Goal: Transaction & Acquisition: Purchase product/service

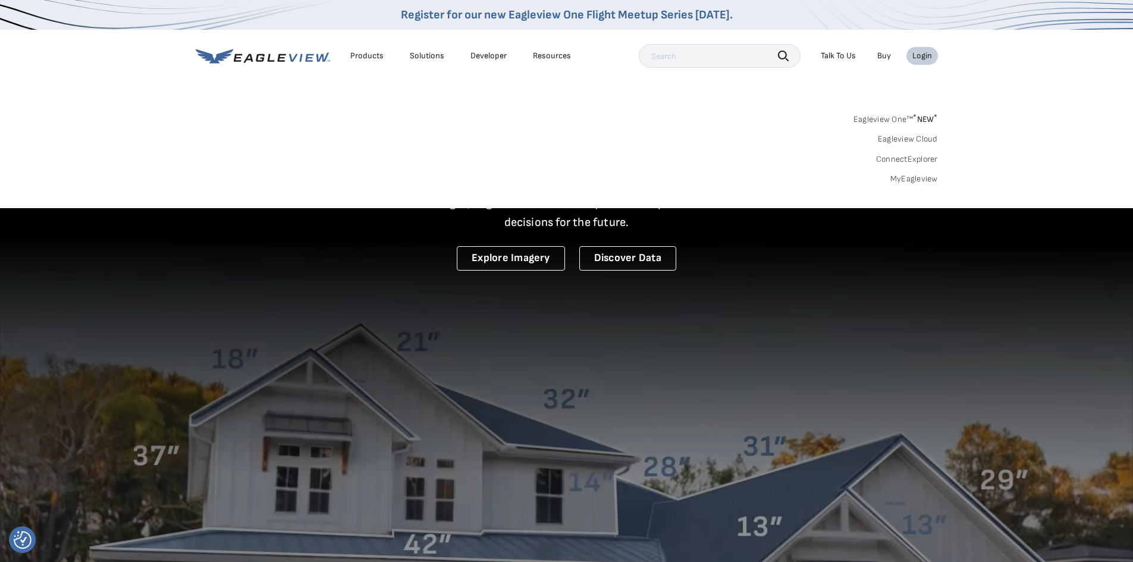
click at [906, 175] on link "MyEagleview" at bounding box center [914, 179] width 48 height 11
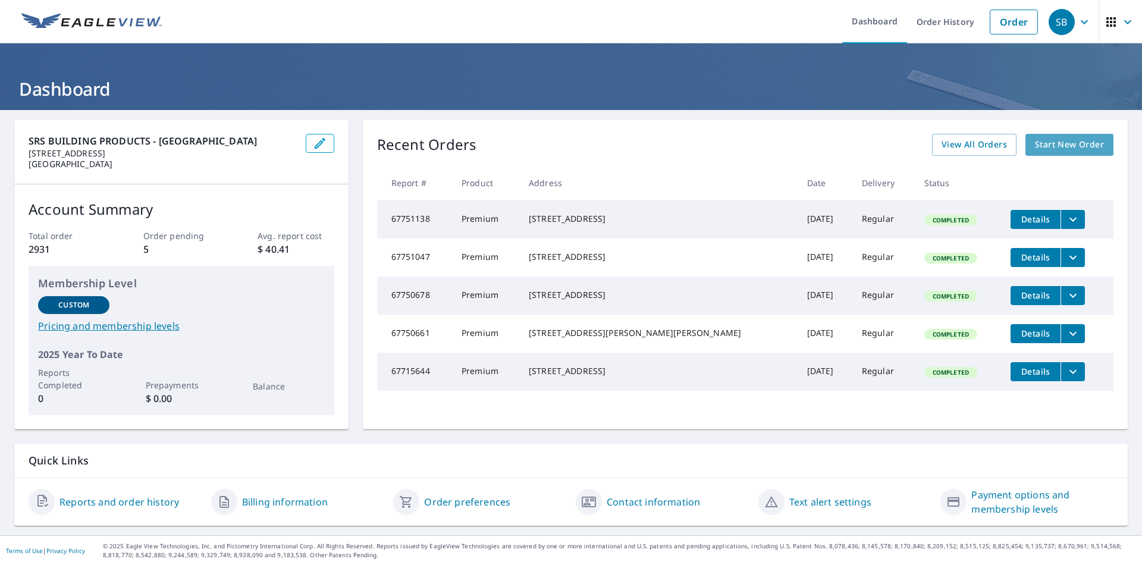
click at [1047, 143] on span "Start New Order" at bounding box center [1069, 144] width 69 height 15
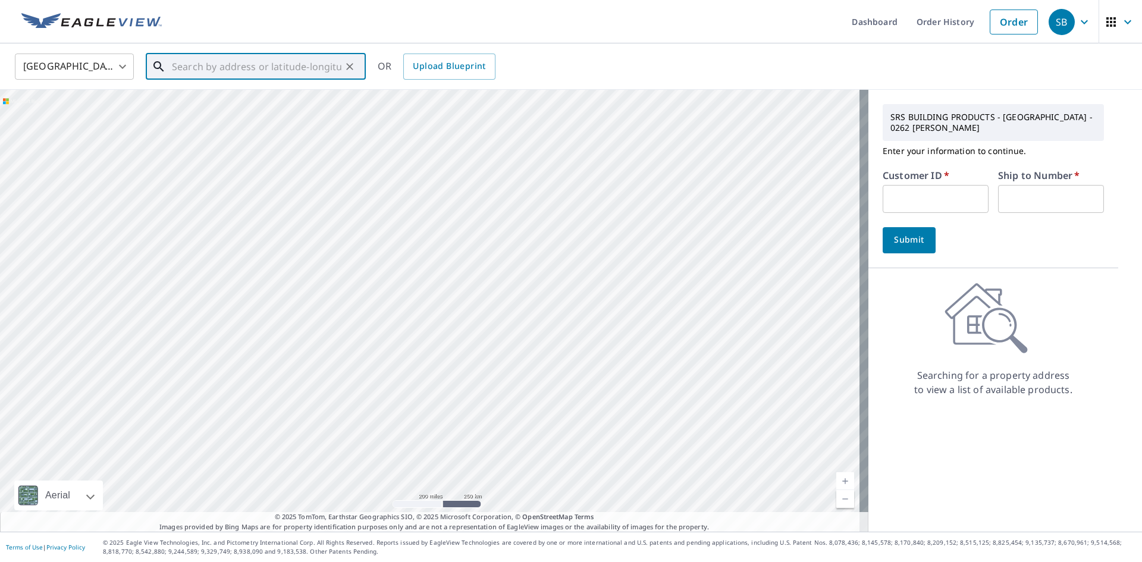
click at [320, 70] on input "text" at bounding box center [256, 66] width 169 height 33
paste input "[GEOGRAPHIC_DATA]"
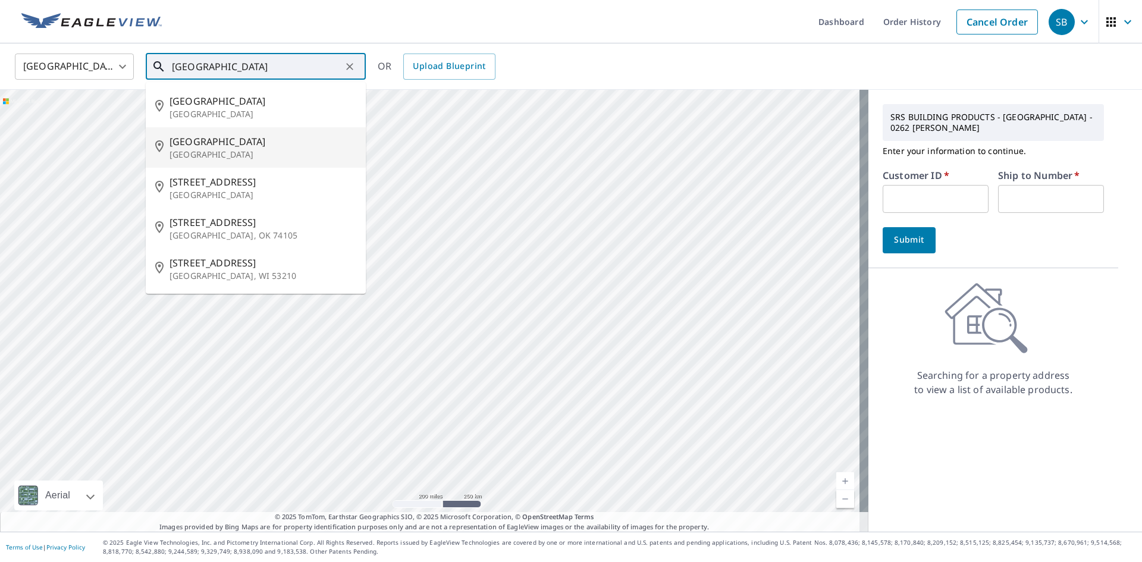
click at [239, 146] on span "[GEOGRAPHIC_DATA]" at bounding box center [262, 141] width 187 height 14
type input "[STREET_ADDRESS]"
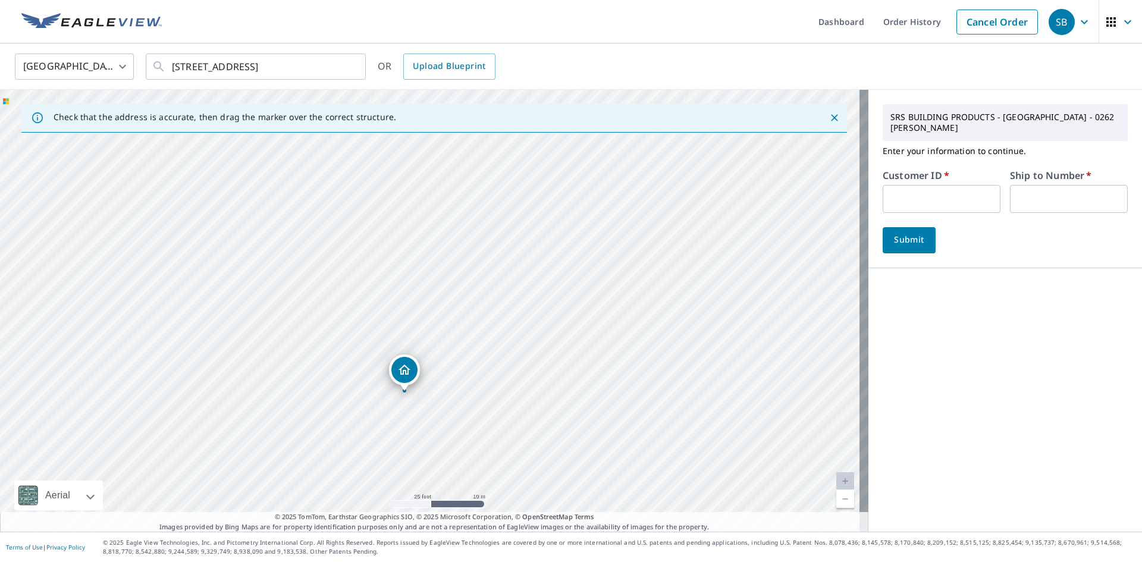
drag, startPoint x: 402, startPoint y: 388, endPoint x: 408, endPoint y: 331, distance: 57.5
click at [409, 334] on div "[STREET_ADDRESS]" at bounding box center [434, 311] width 868 height 442
click at [895, 186] on input "text" at bounding box center [941, 199] width 118 height 28
type input "S012898"
click at [1038, 188] on input "text" at bounding box center [1069, 199] width 118 height 28
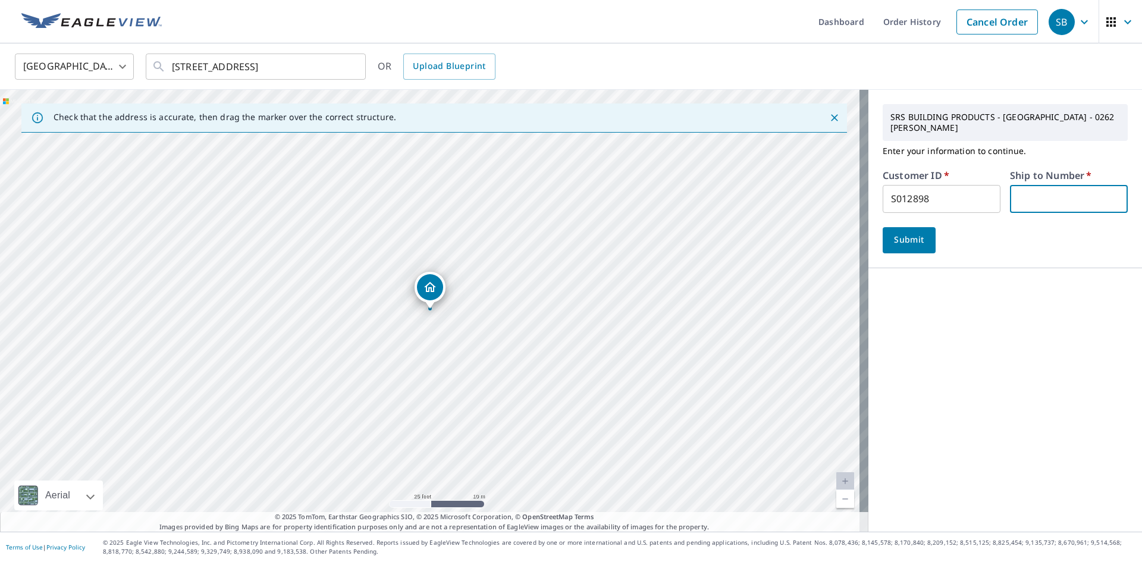
type input "15"
click at [920, 234] on button "Submit" at bounding box center [908, 240] width 53 height 26
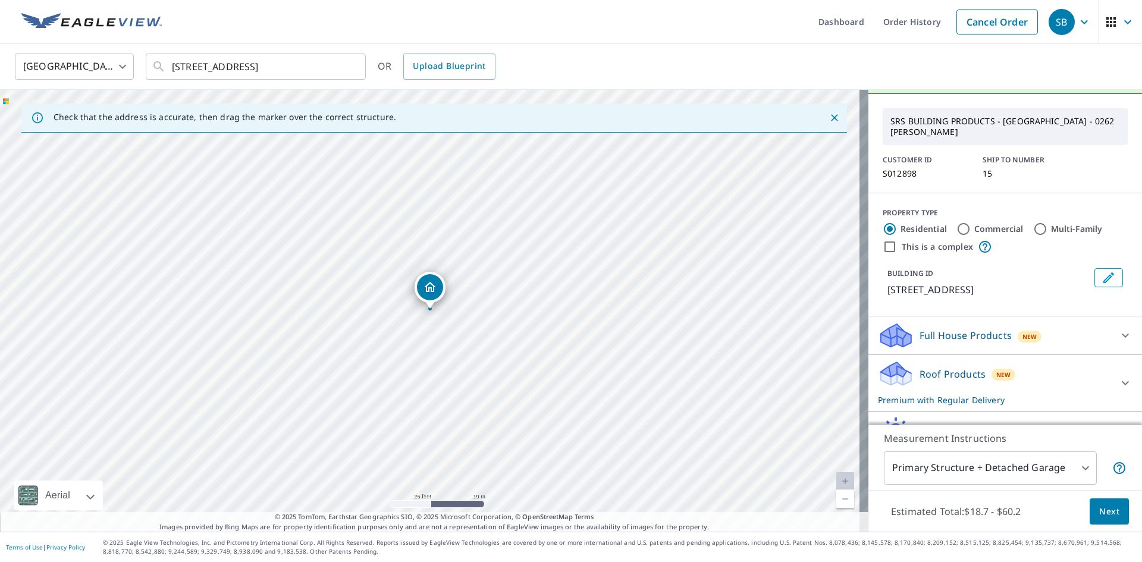
scroll to position [83, 0]
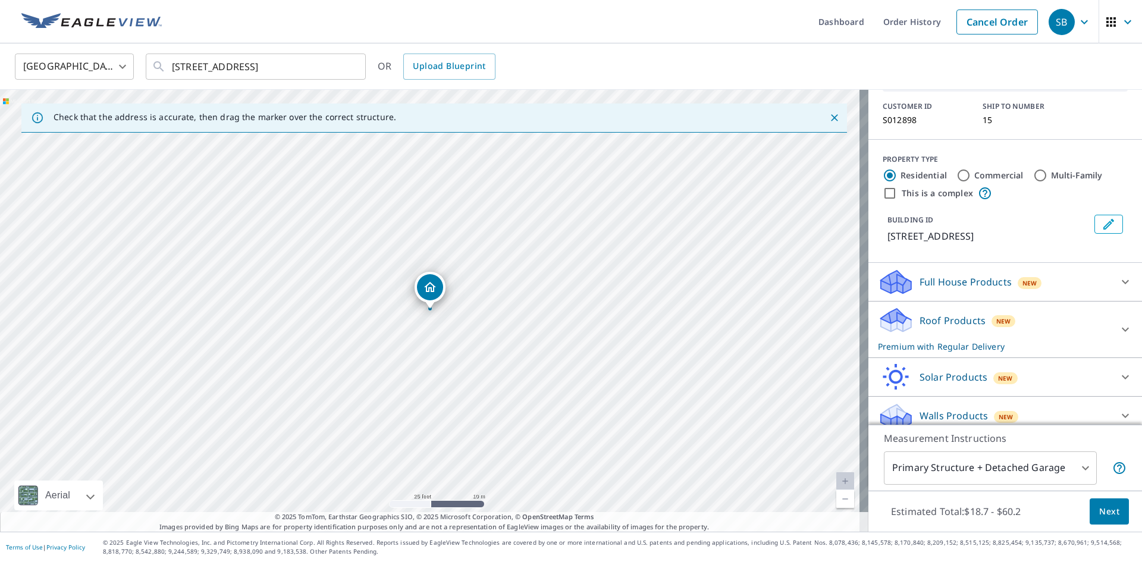
click at [1099, 517] on span "Next" at bounding box center [1109, 511] width 20 height 15
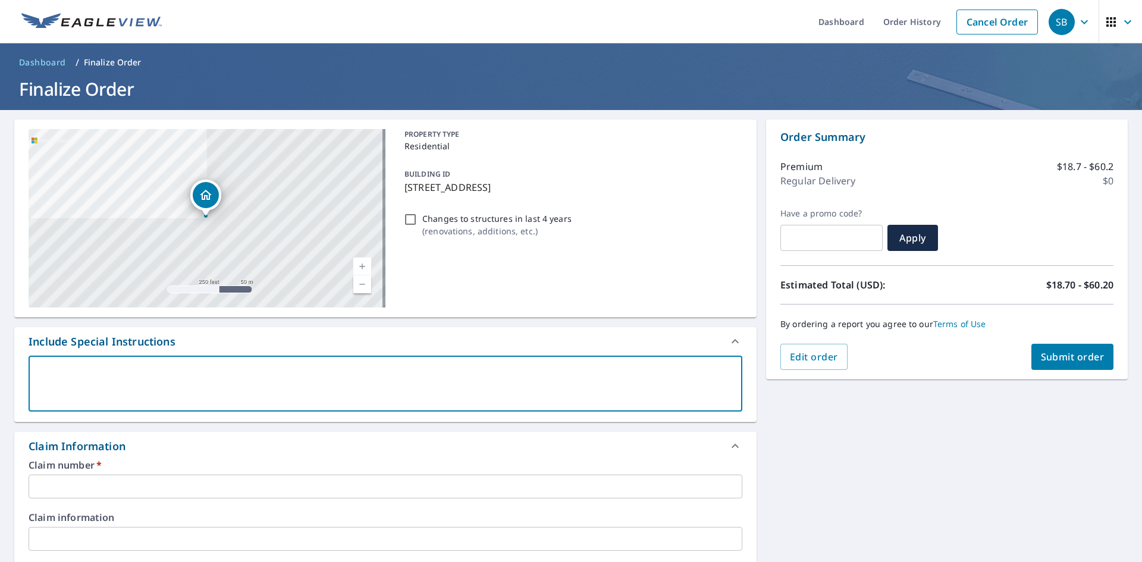
click at [283, 372] on textarea at bounding box center [385, 384] width 697 height 34
paste textarea "martyr@diamondridgeiowa.com; barmstrong@srsbuildingproducts.com; brett.kenyon@s…"
type textarea "martyr@diamondridgeiowa.com; barmstrong@srsbuildingproducts.com; brett.kenyon@s…"
type textarea "x"
checkbox input "true"
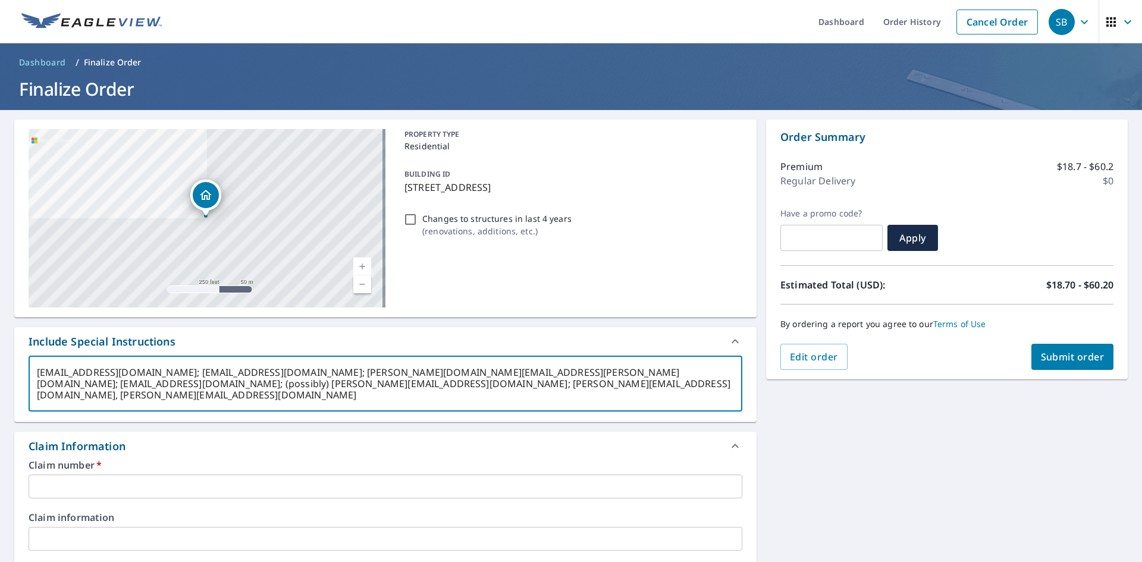
type textarea "martyr@diamondridgeiowa.com; barmstrong@srsbuildingproducts.com; brett.kenyon@s…"
type textarea "x"
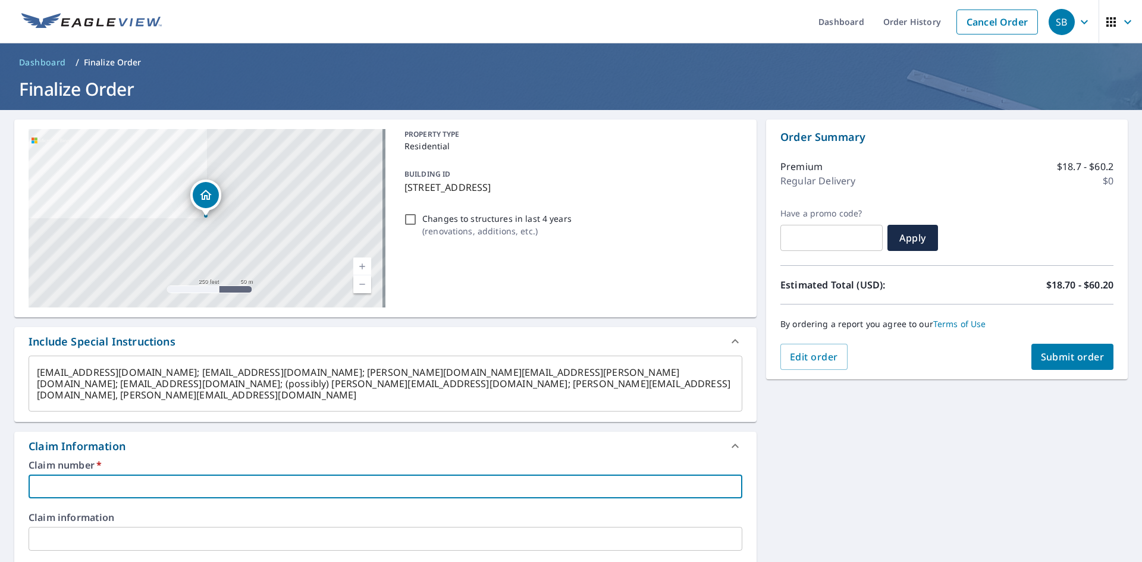
click at [174, 485] on input "text" at bounding box center [386, 487] width 714 height 24
type input "S012898"
type textarea "x"
checkbox input "true"
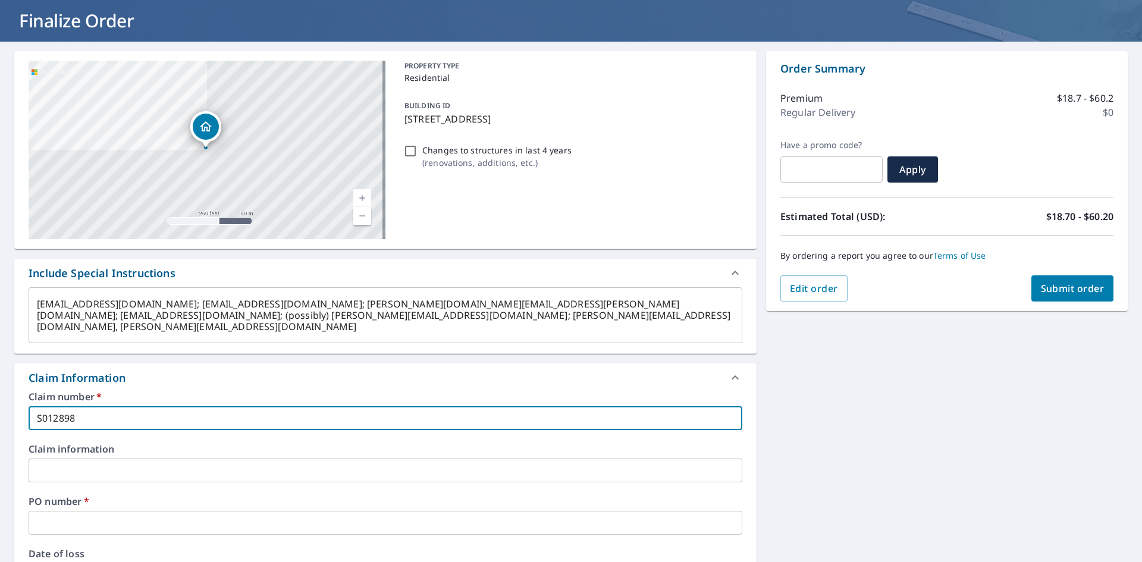
scroll to position [178, 0]
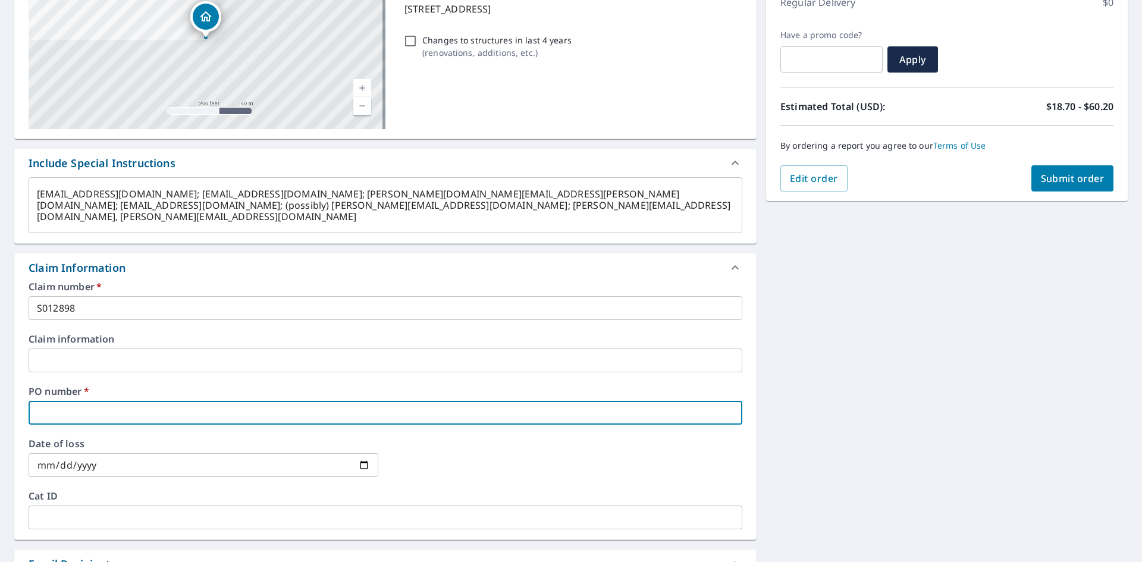
click at [99, 414] on input "text" at bounding box center [386, 413] width 714 height 24
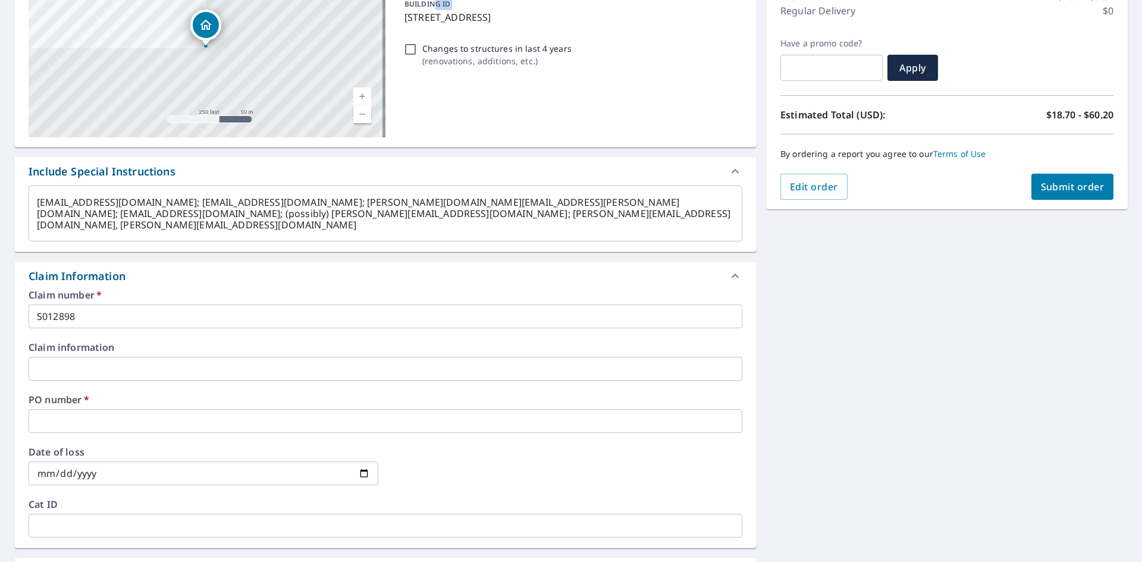
scroll to position [167, 0]
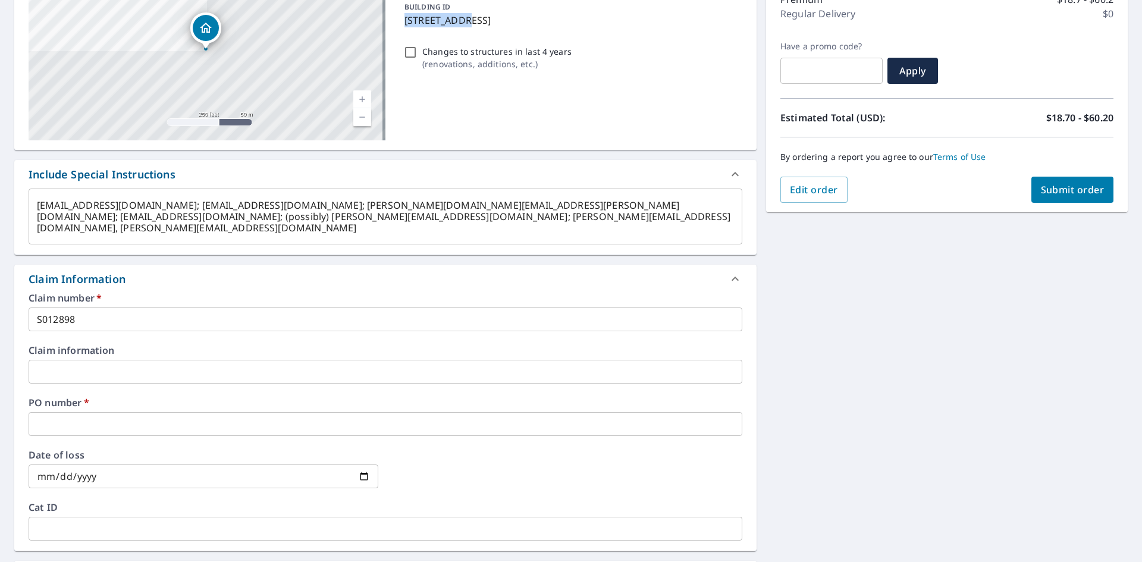
drag, startPoint x: 401, startPoint y: 11, endPoint x: 457, endPoint y: 16, distance: 55.6
click at [457, 16] on p "2616 34th St, Des Moines, IA, 50310" at bounding box center [570, 20] width 333 height 14
type textarea "x"
checkbox input "true"
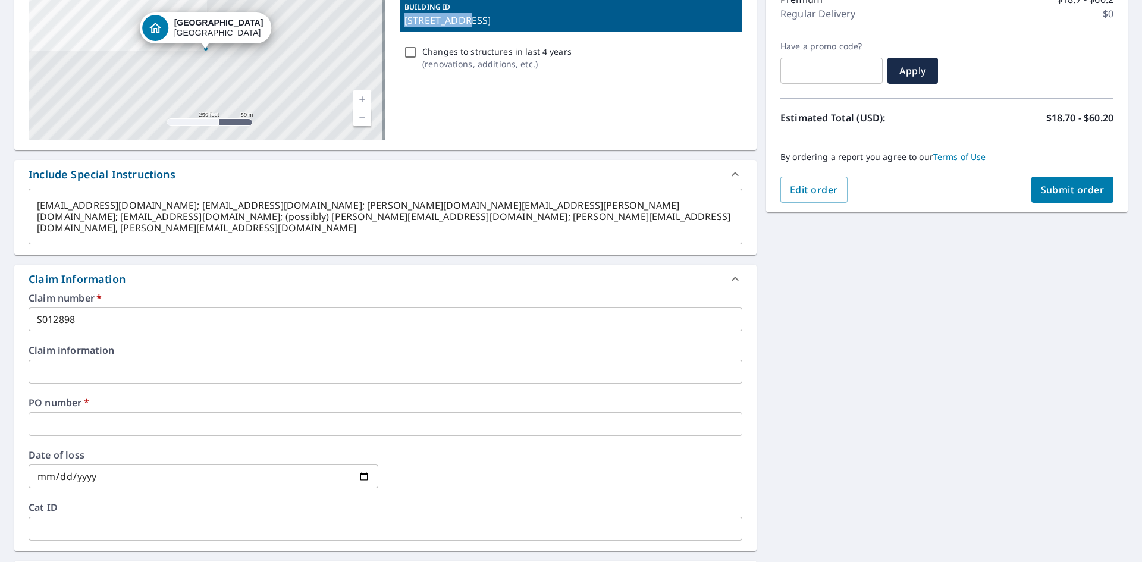
copy p "2616 34th St"
click at [117, 421] on input "text" at bounding box center [386, 424] width 714 height 24
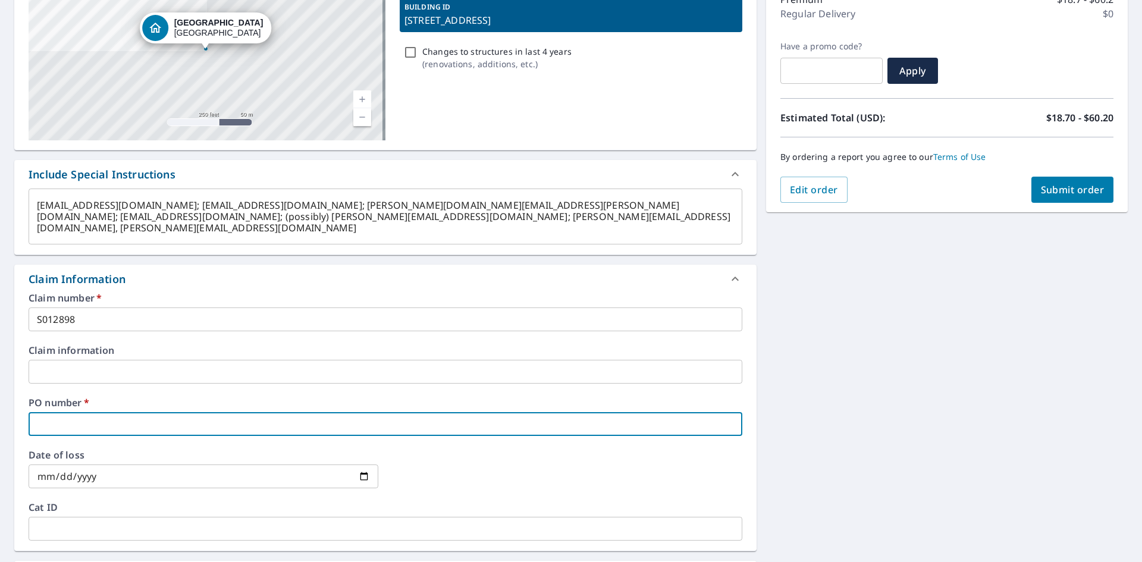
paste input "2616 34th St"
type textarea "x"
type input "2616 34th St"
checkbox input "true"
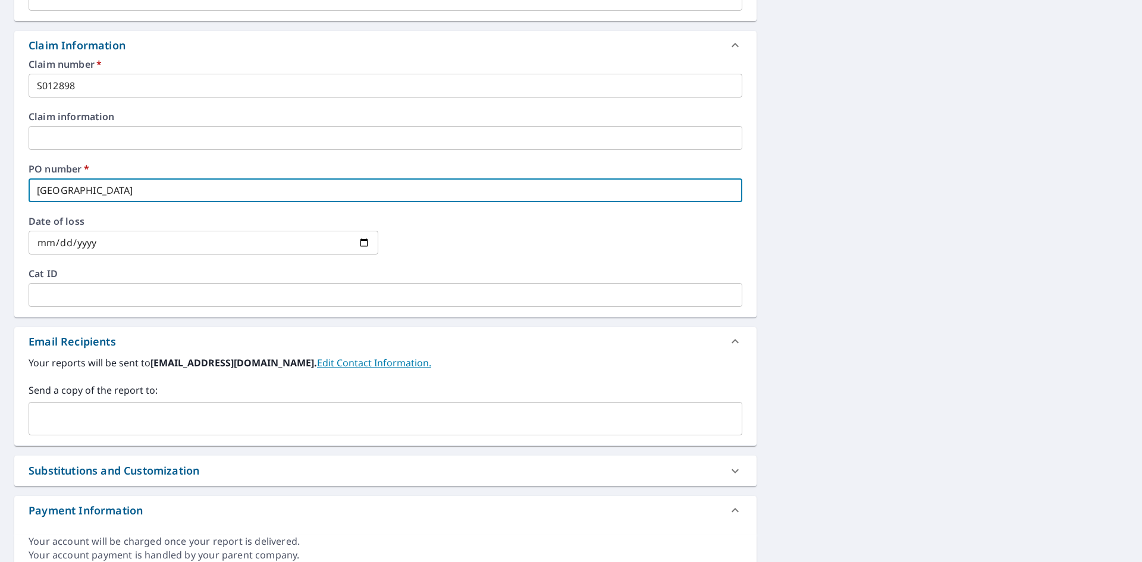
scroll to position [332, 0]
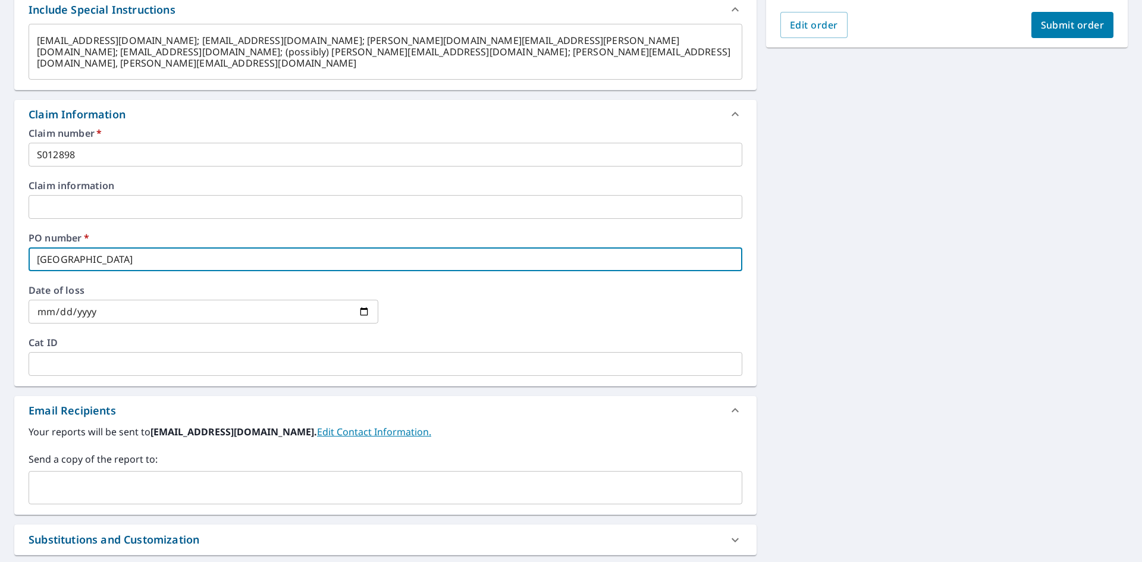
type input "2616 34th St"
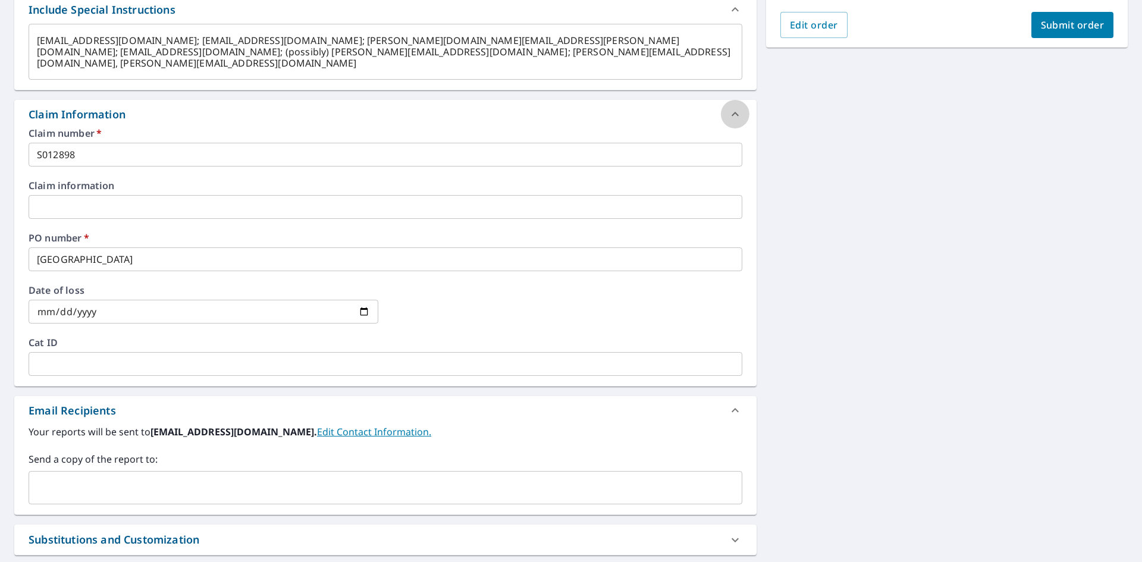
click at [731, 115] on icon at bounding box center [734, 114] width 7 height 4
type textarea "x"
checkbox input "true"
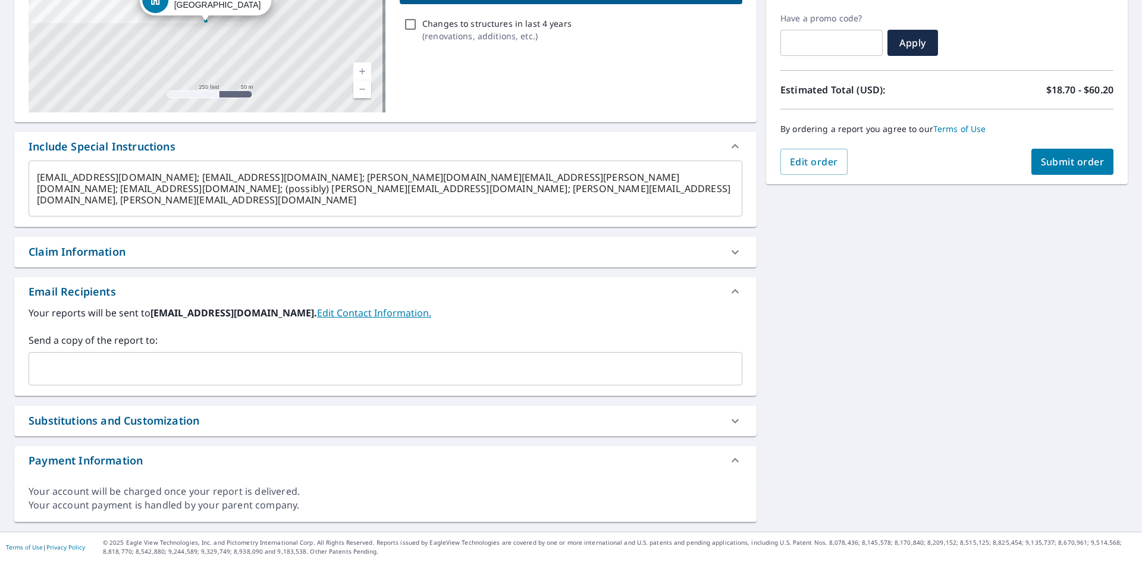
scroll to position [195, 0]
type textarea "x"
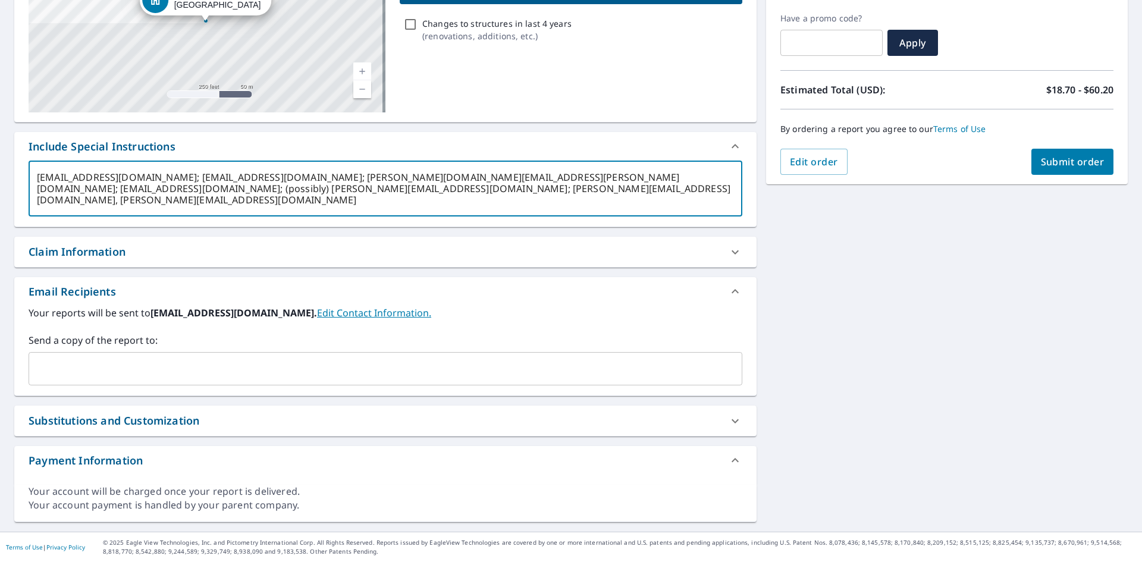
drag, startPoint x: 253, startPoint y: 190, endPoint x: 406, endPoint y: 191, distance: 153.4
click at [406, 191] on textarea "martyr@diamondridgeiowa.com; barmstrong@srsbuildingproducts.com; brett.kenyon@s…" at bounding box center [385, 189] width 697 height 34
type textarea "martyr@diamondridgeiowa.com; barmstrong@srsbuildingproducts.com; brett.kenyon@s…"
type textarea "x"
type input "maliquez@diamondridgeiowa.com"
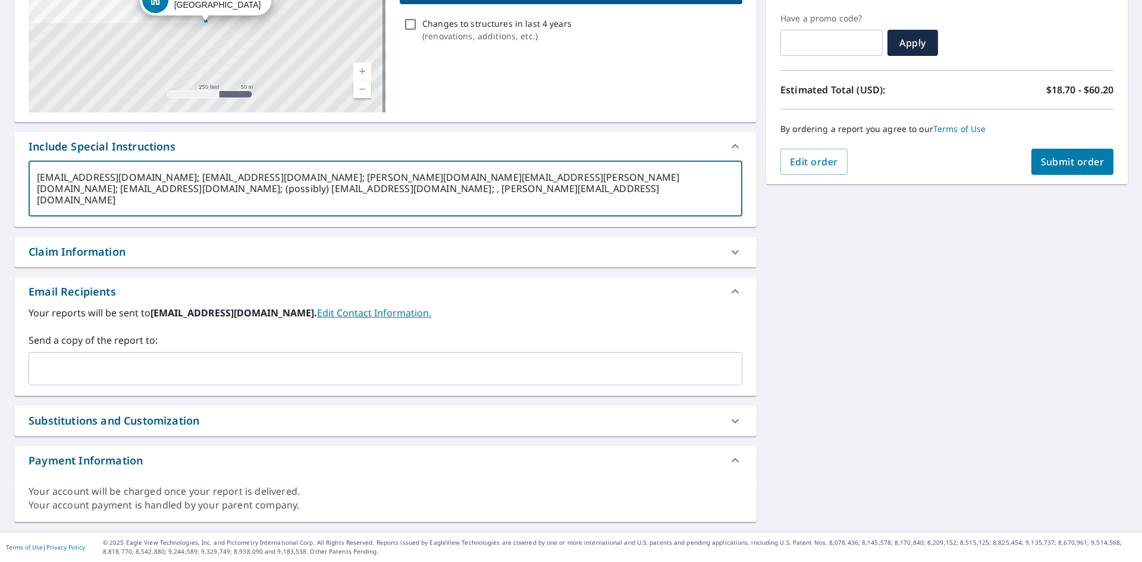
checkbox input "true"
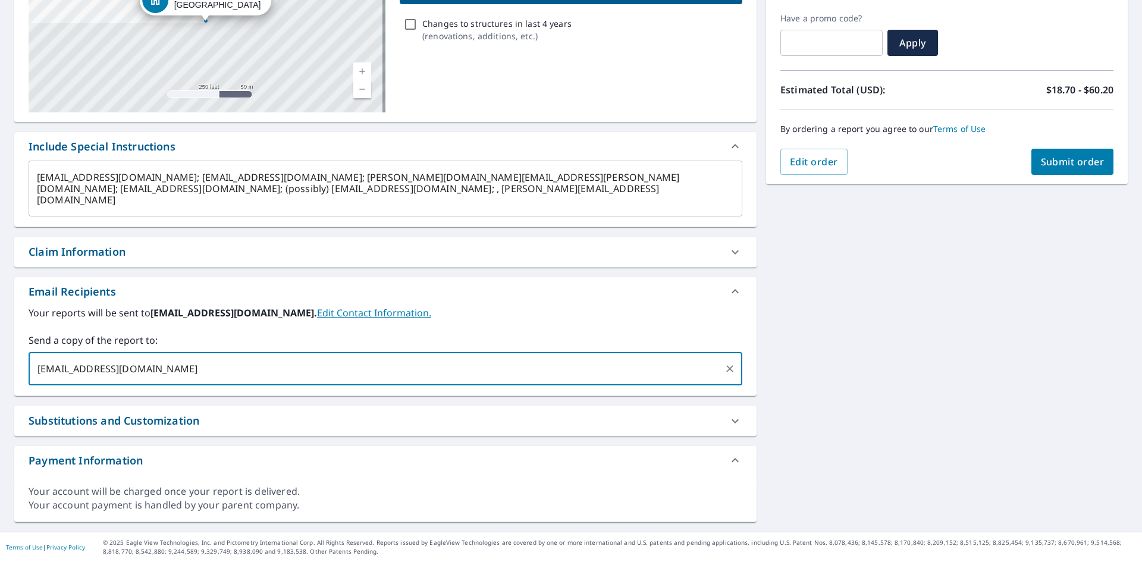
type input "maliquez@diamondridgeiowa.com"
type textarea "x"
checkbox input "true"
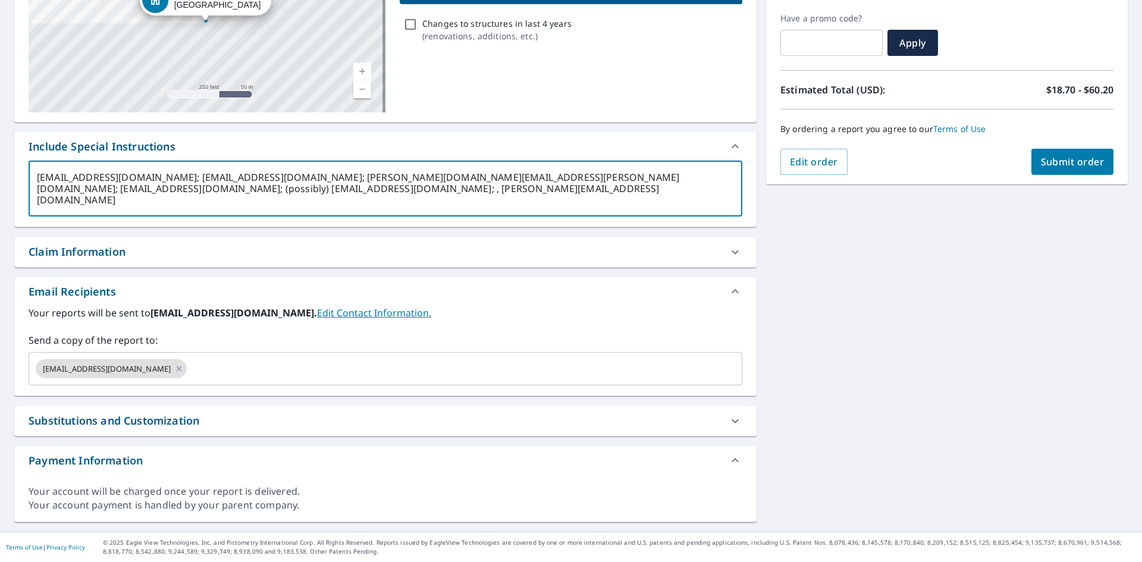
click at [592, 181] on textarea "martyr@diamondridgeiowa.com; barmstrong@srsbuildingproducts.com; brett.kenyon@s…" at bounding box center [385, 189] width 697 height 34
drag, startPoint x: 371, startPoint y: 175, endPoint x: 548, endPoint y: 177, distance: 177.2
click at [548, 177] on textarea "martyr@diamondridgeiowa.com; barmstrong@srsbuildingproducts.com; brett.kenyon@s…" at bounding box center [385, 189] width 697 height 34
type textarea "martyr@diamondridgeiowa.com; barmstrong@srsbuildingproducts.com; ; MBurton@srsb…"
type textarea "x"
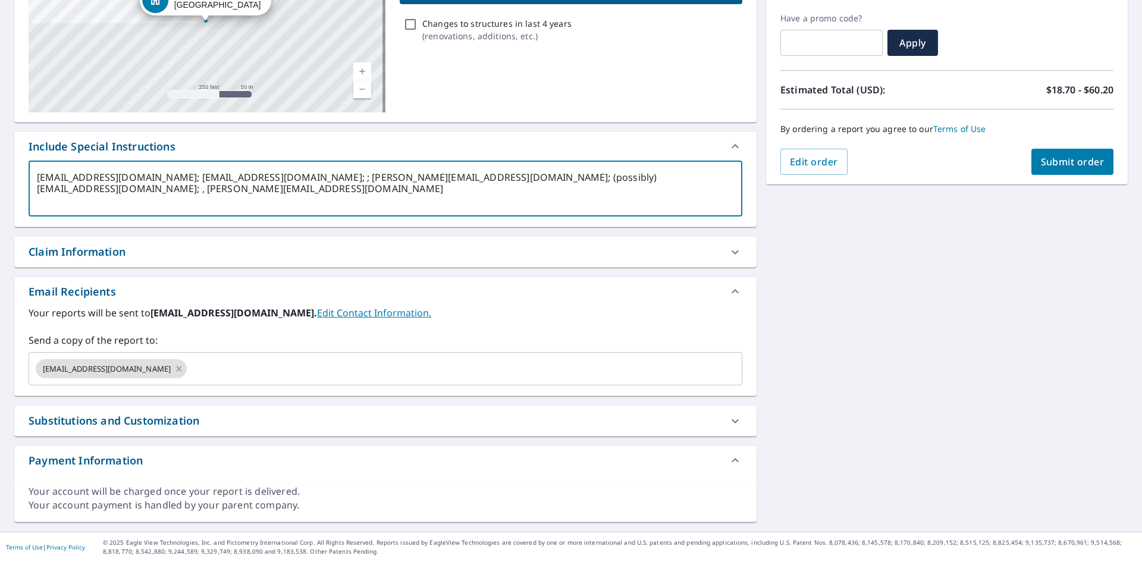
type input "brett.kenyon@srsbuildingproducts.com"
checkbox input "true"
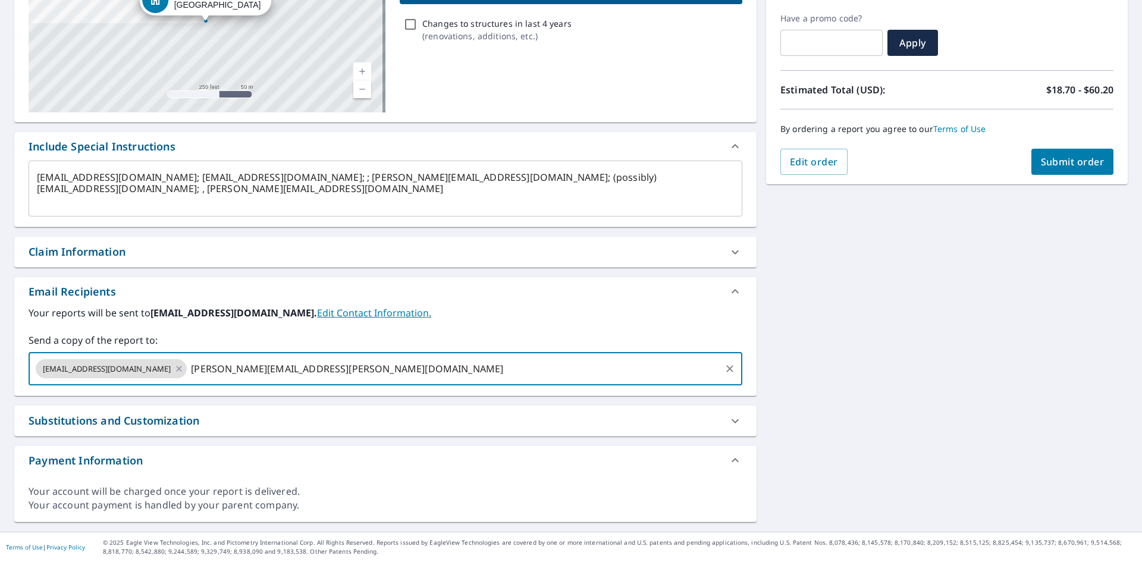
type input "brett.kenyon@srsbuildingproducts.com"
type textarea "x"
checkbox input "true"
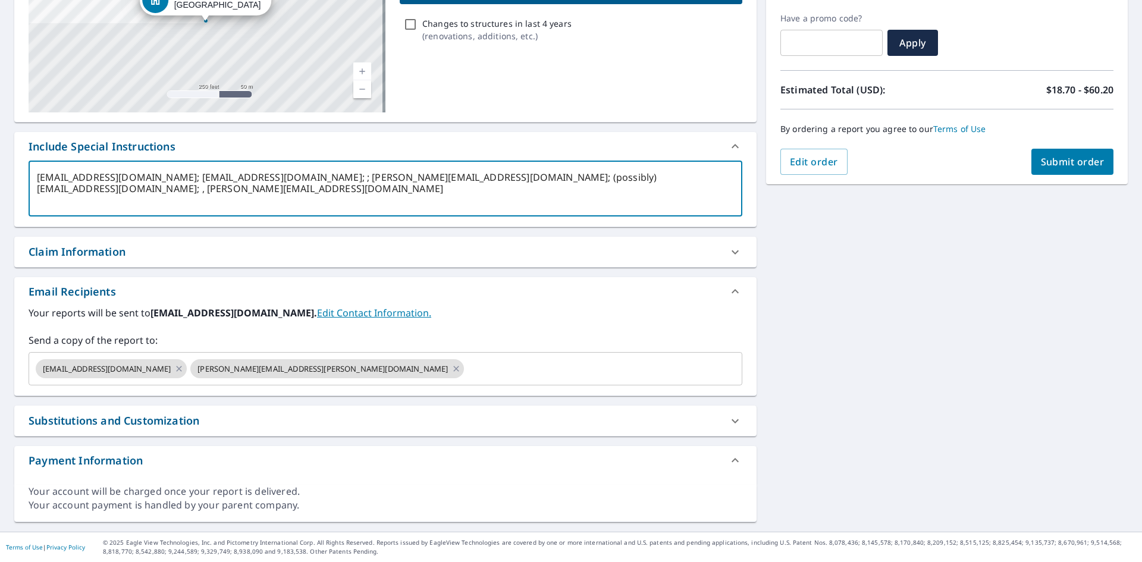
drag, startPoint x: 191, startPoint y: 177, endPoint x: 363, endPoint y: 178, distance: 171.8
click at [363, 178] on textarea "martyr@diamondridgeiowa.com; barmstrong@srsbuildingproducts.com; ; MBurton@srsb…" at bounding box center [385, 189] width 697 height 34
type textarea "martyr@diamondridgeiowa.com; ; ; MBurton@srsbuildingproducts.com; (possibly) br…"
type textarea "x"
type input "barmstrong@srsbuildingproducts.com"
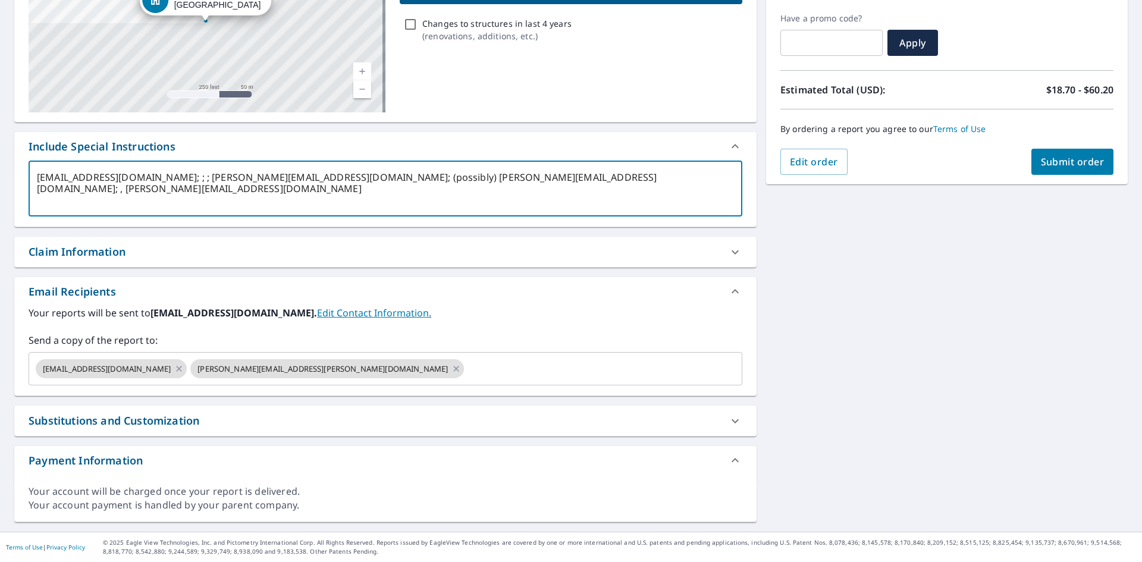
checkbox input "true"
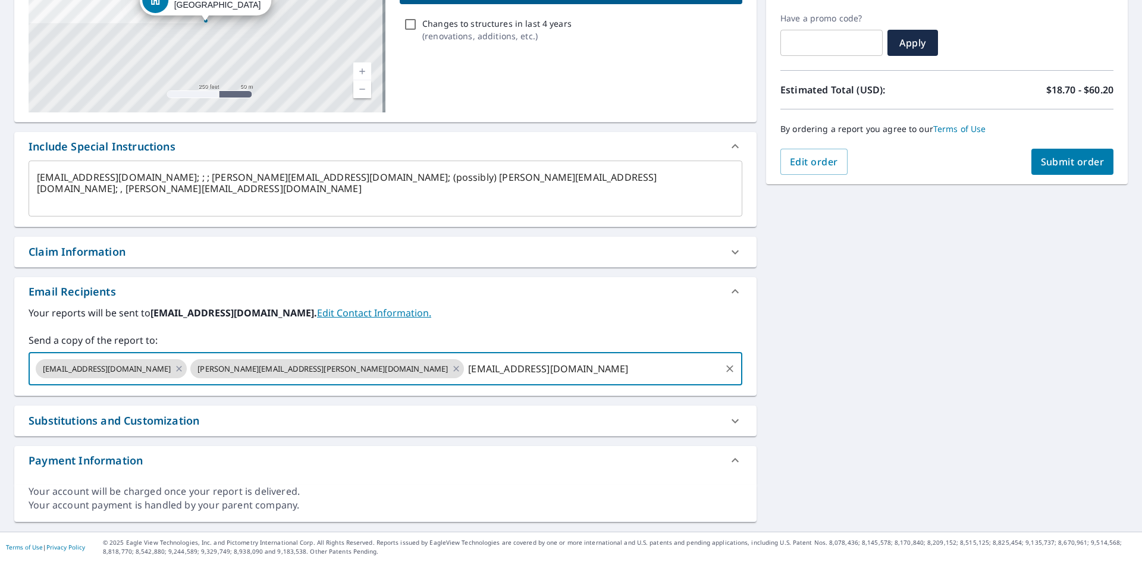
type input "barmstrong@srsbuildingproducts.com"
type textarea "x"
checkbox input "true"
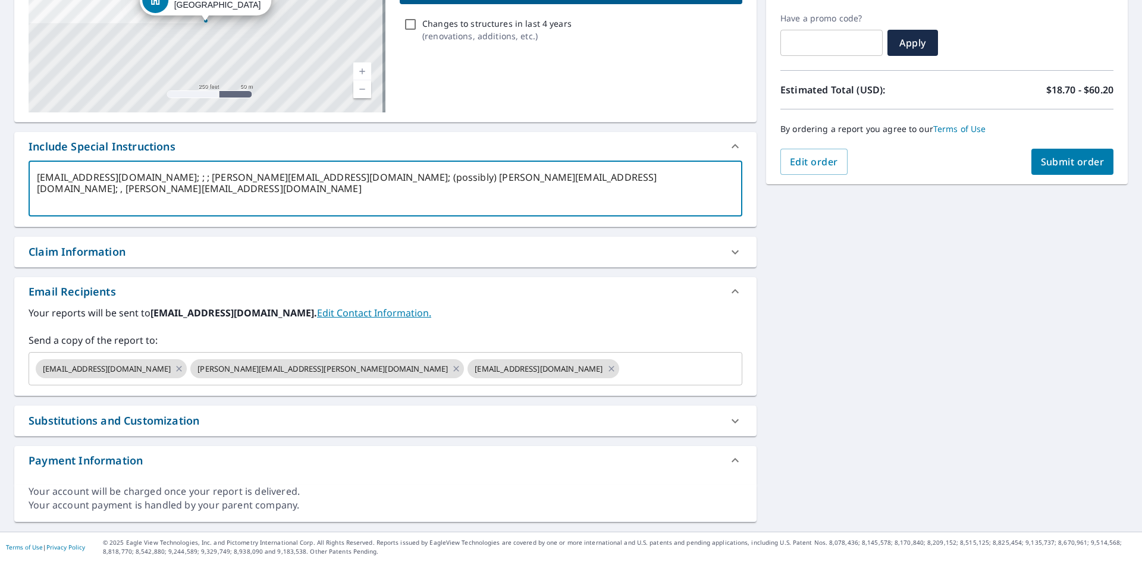
drag, startPoint x: 204, startPoint y: 177, endPoint x: 360, endPoint y: 178, distance: 156.4
click at [360, 178] on textarea "martyr@diamondridgeiowa.com; ; ; MBurton@srsbuildingproducts.com; (possibly) br…" at bounding box center [385, 189] width 697 height 34
click at [587, 382] on div "maliquez@diamondridgeiowa.com brett.kenyon@srsbuildingproducts.com barmstrong@s…" at bounding box center [386, 368] width 714 height 33
type textarea "x"
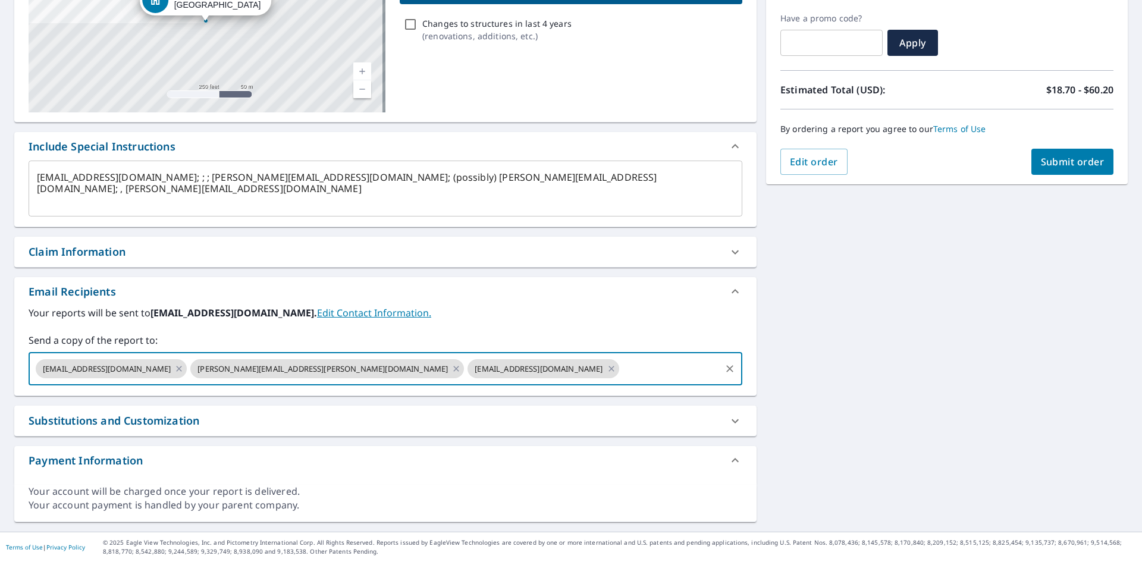
paste input "MBurton@srsbuildingproducts.com"
type input "MBurton@srsbuildingproducts.com"
type textarea "x"
checkbox input "true"
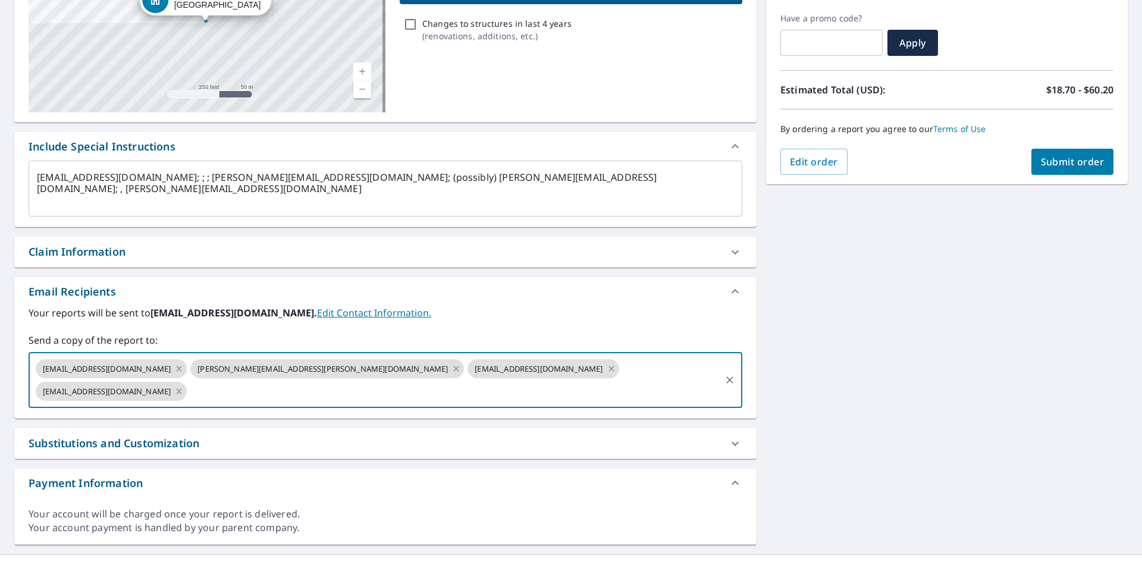
type textarea "x"
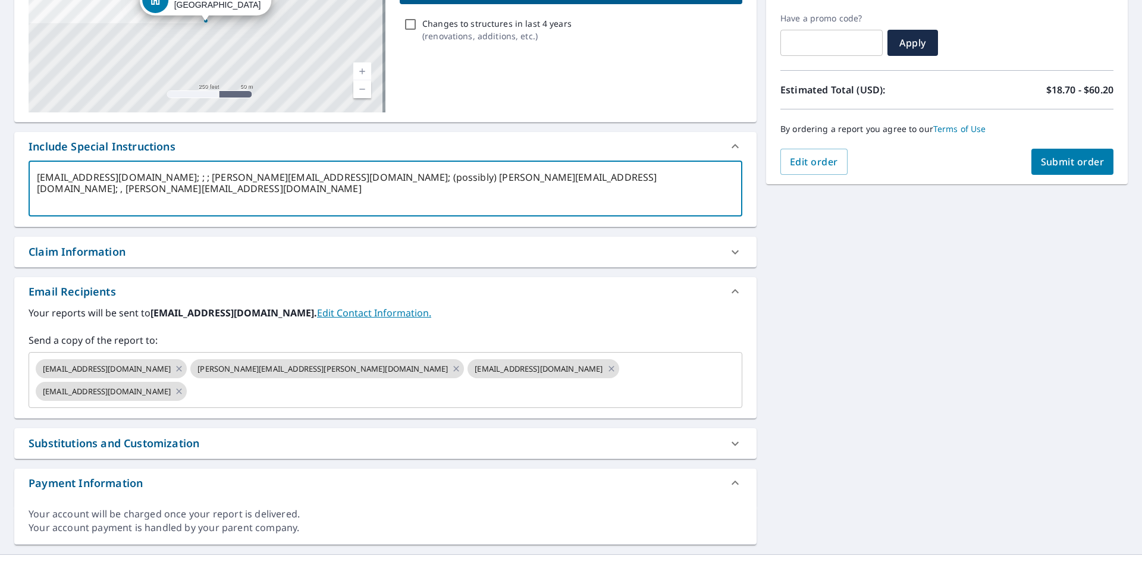
drag, startPoint x: 185, startPoint y: 193, endPoint x: 8, endPoint y: 162, distance: 179.4
click at [8, 162] on div "2616 34th St Des Moines, IA 50310 Aerial Road A standard road map Aerial A deta…" at bounding box center [571, 234] width 1142 height 639
checkbox input "true"
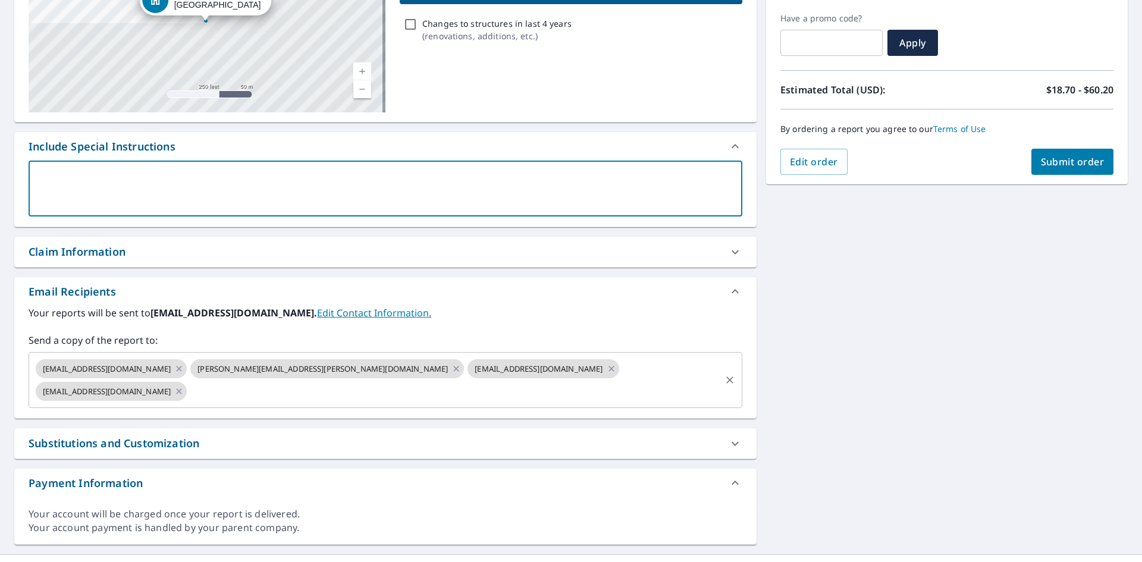
click at [706, 381] on input "text" at bounding box center [453, 391] width 530 height 23
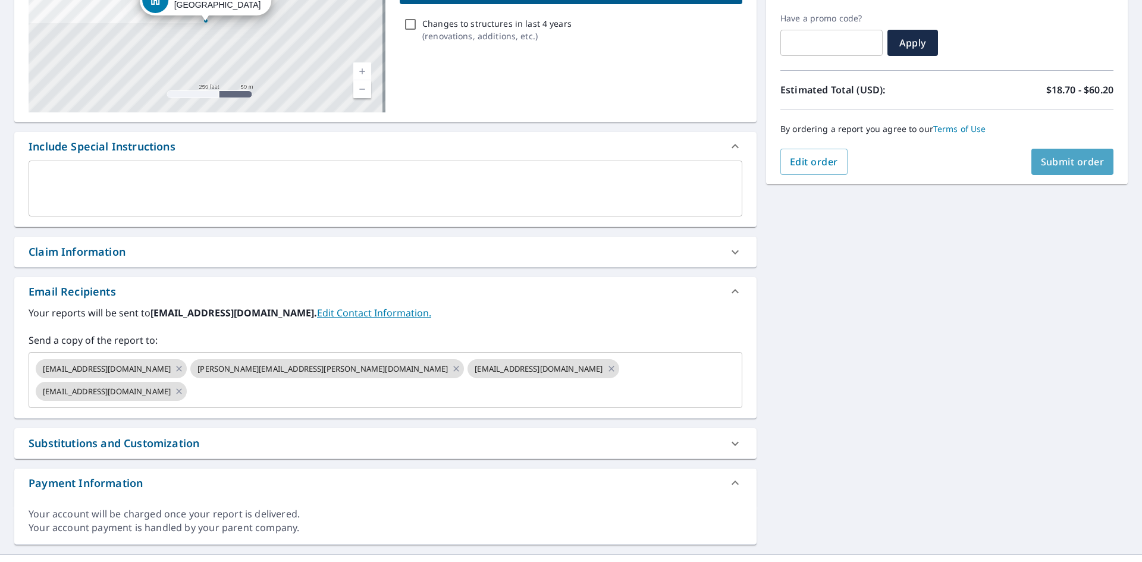
click at [1043, 163] on span "Submit order" at bounding box center [1073, 161] width 64 height 13
checkbox input "true"
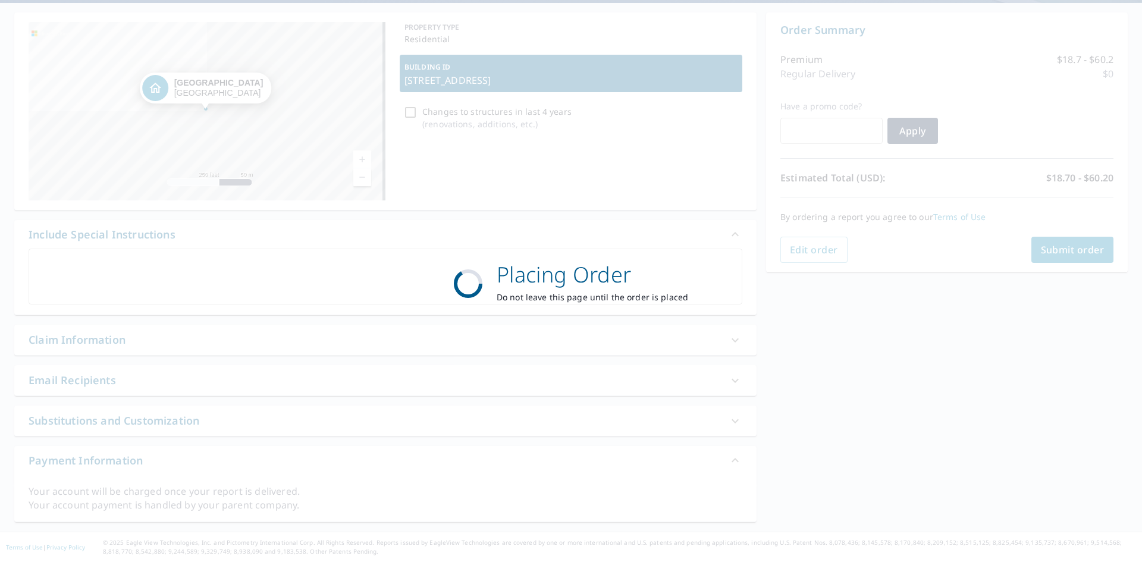
scroll to position [107, 0]
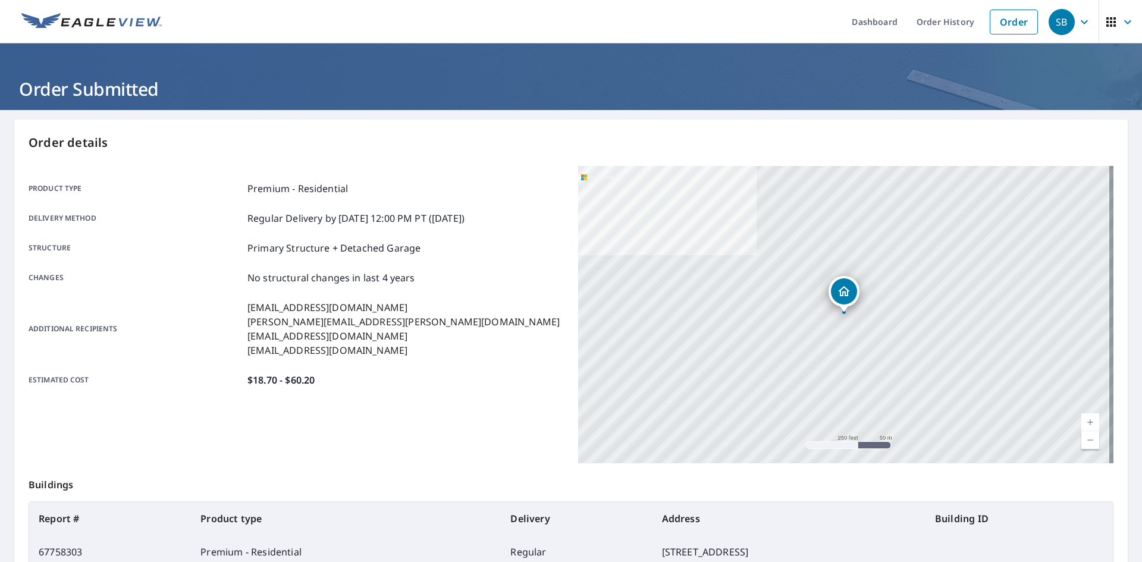
click at [1077, 30] on span "SB" at bounding box center [1070, 22] width 45 height 29
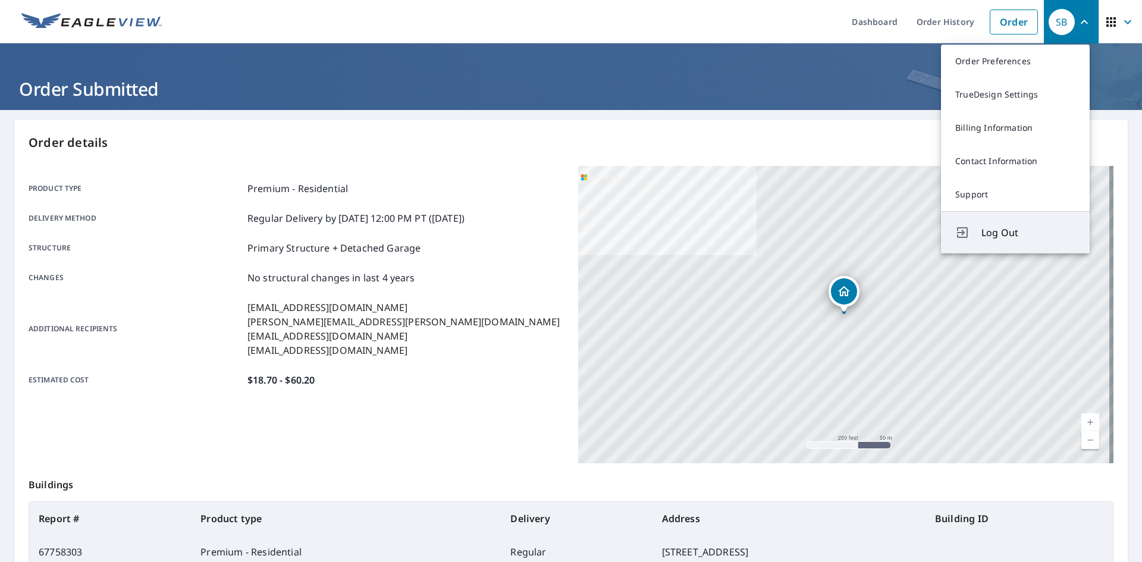
click at [999, 227] on span "Log Out" at bounding box center [1028, 232] width 94 height 14
